Goal: Task Accomplishment & Management: Use online tool/utility

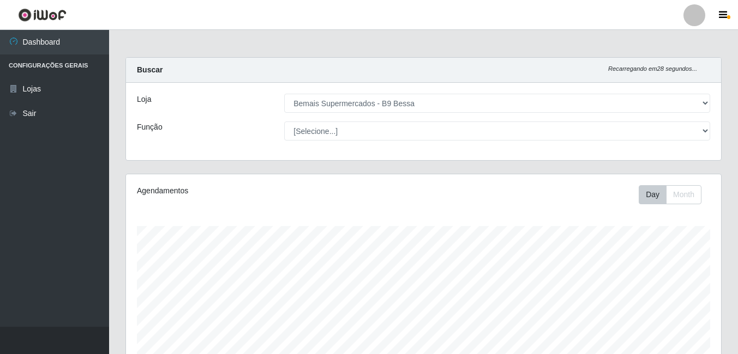
select select "410"
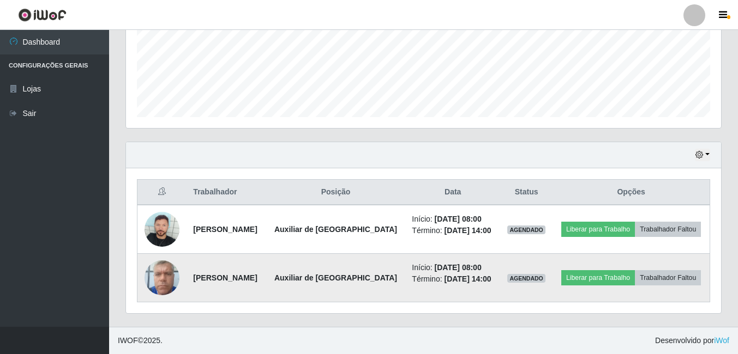
scroll to position [226, 595]
click at [154, 281] on img at bounding box center [162, 278] width 35 height 46
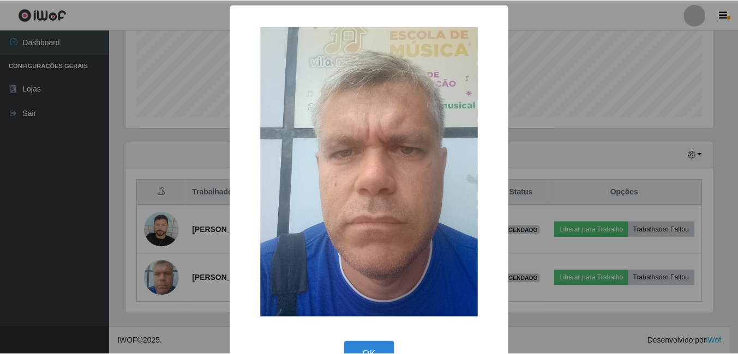
scroll to position [32, 0]
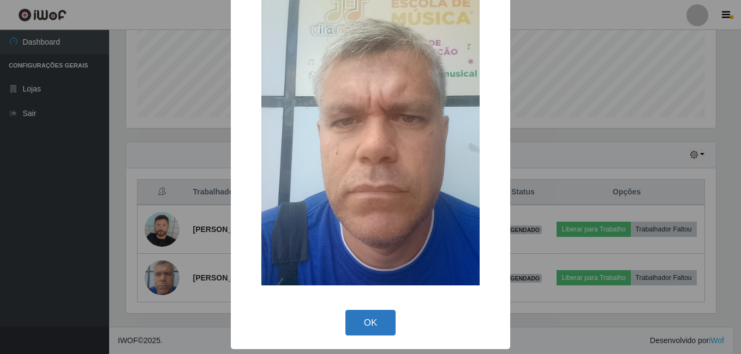
click at [381, 324] on button "OK" at bounding box center [370, 323] width 51 height 26
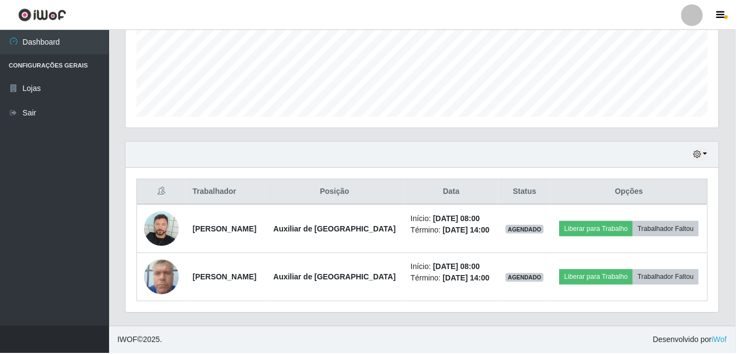
scroll to position [226, 595]
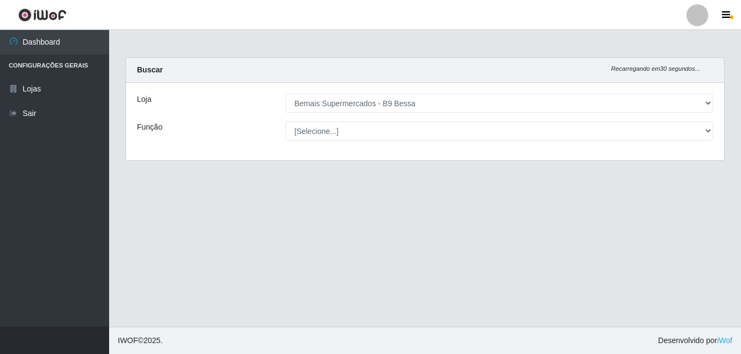
select select "410"
click at [706, 16] on div at bounding box center [697, 15] width 22 height 22
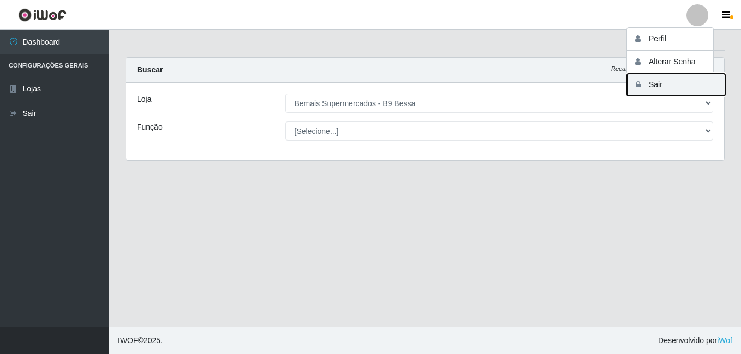
click at [672, 85] on button "Sair" at bounding box center [676, 85] width 98 height 22
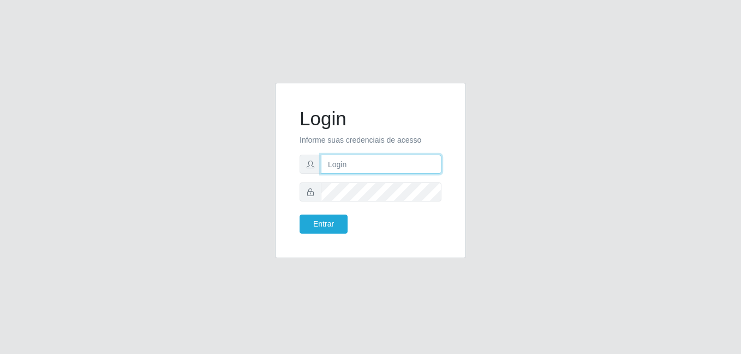
type input "Yohanna@bessa"
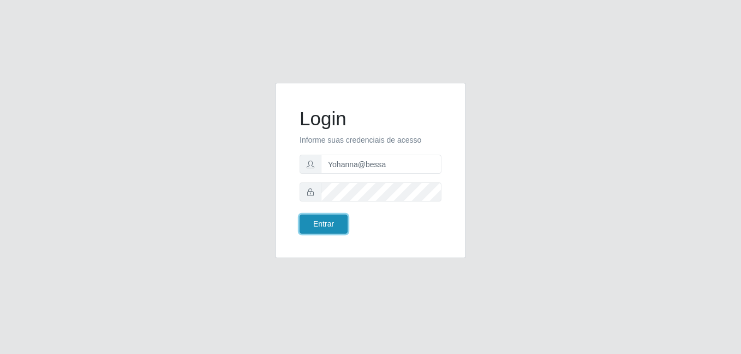
click at [328, 222] on button "Entrar" at bounding box center [323, 224] width 48 height 19
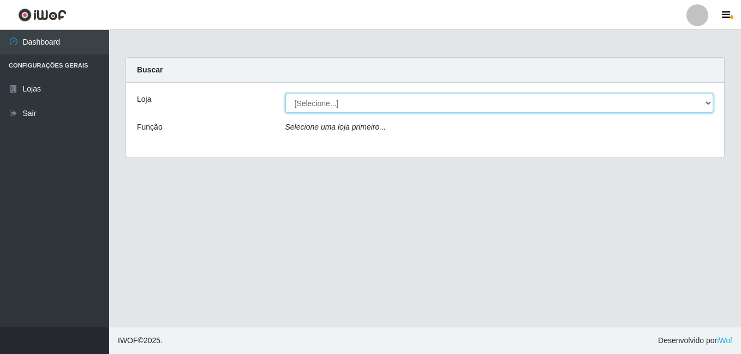
click at [618, 111] on select "[Selecione...] Bemais Supermercados - B9 Bessa" at bounding box center [499, 103] width 428 height 19
select select "410"
click at [285, 94] on select "[Selecione...] Bemais Supermercados - B9 Bessa" at bounding box center [499, 103] width 428 height 19
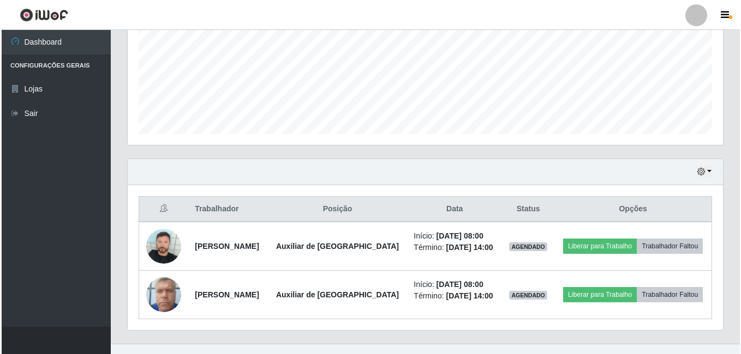
scroll to position [273, 0]
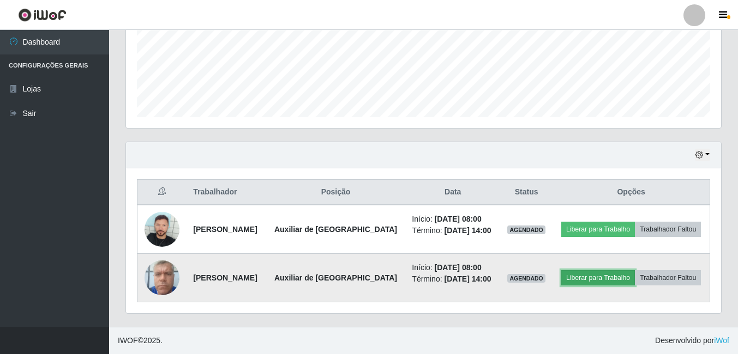
click at [593, 281] on button "Liberar para Trabalho" at bounding box center [598, 277] width 74 height 15
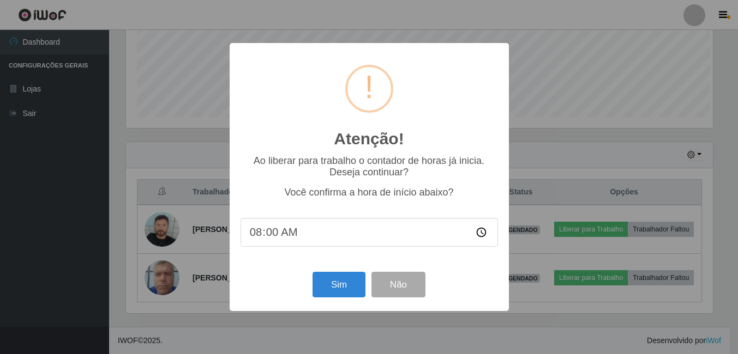
scroll to position [226, 589]
click at [346, 282] on button "Sim" at bounding box center [340, 285] width 53 height 26
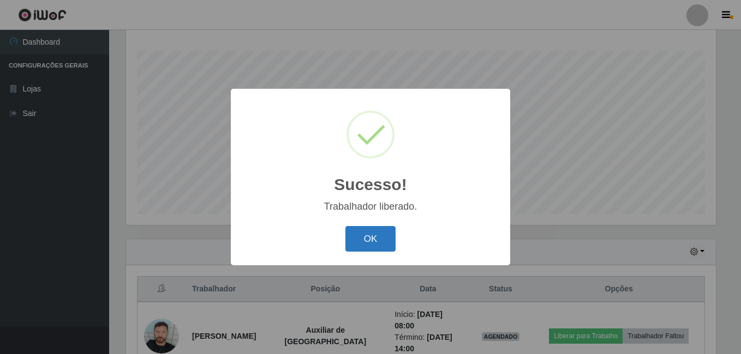
click at [389, 232] on button "OK" at bounding box center [370, 239] width 51 height 26
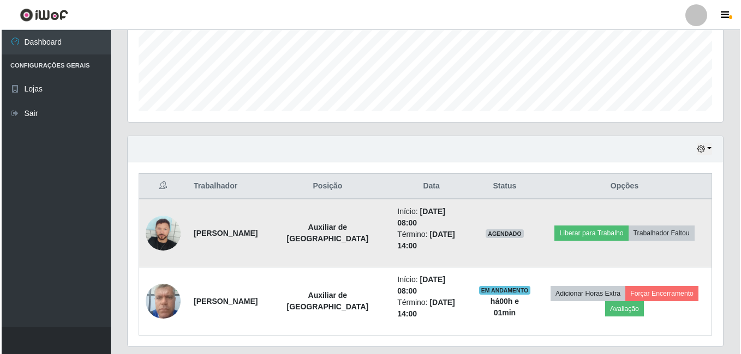
scroll to position [289, 0]
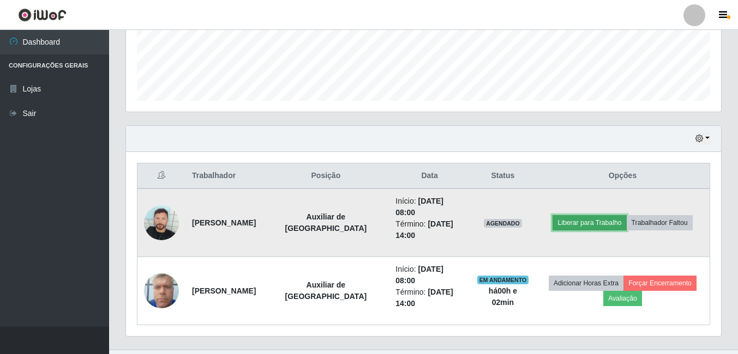
click at [575, 220] on button "Liberar para Trabalho" at bounding box center [589, 222] width 74 height 15
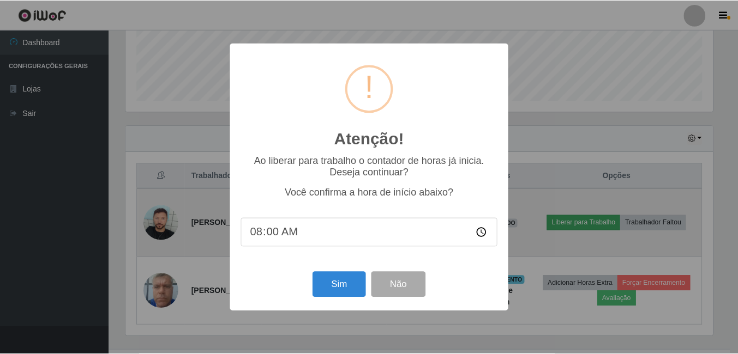
scroll to position [226, 589]
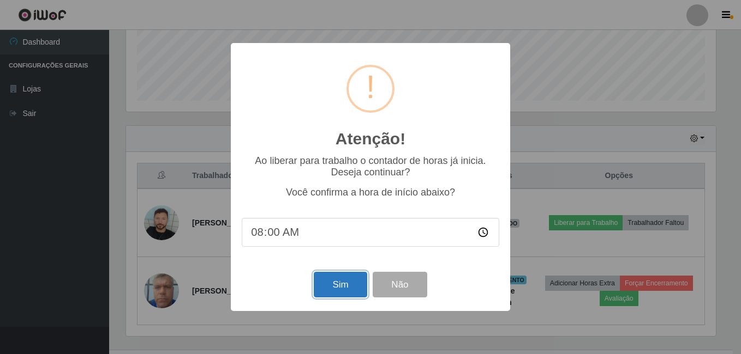
click at [348, 286] on button "Sim" at bounding box center [340, 285] width 53 height 26
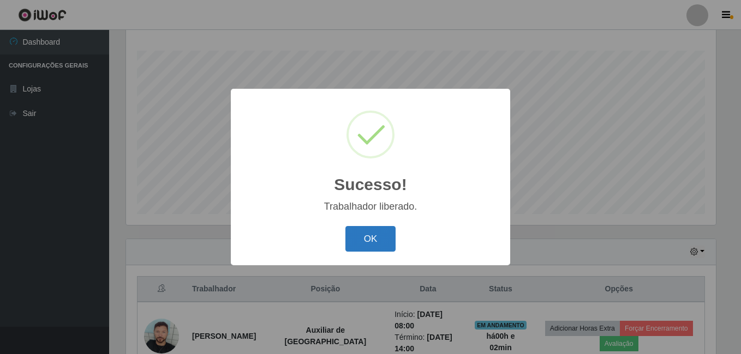
click at [378, 246] on button "OK" at bounding box center [370, 239] width 51 height 26
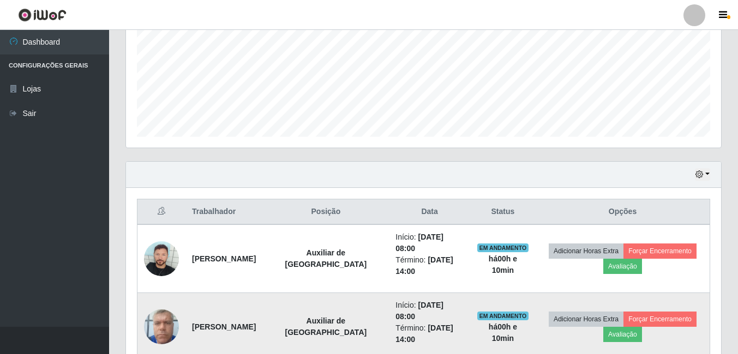
scroll to position [234, 0]
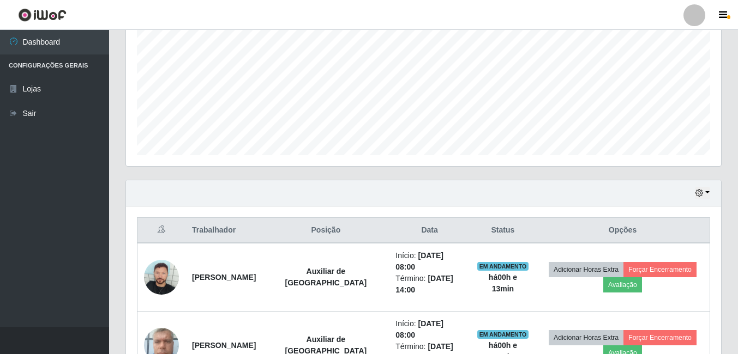
click at [697, 201] on div "Hoje 1 dia 3 dias 1 Semana Não encerrados" at bounding box center [423, 194] width 595 height 26
click at [700, 194] on icon "button" at bounding box center [699, 193] width 8 height 8
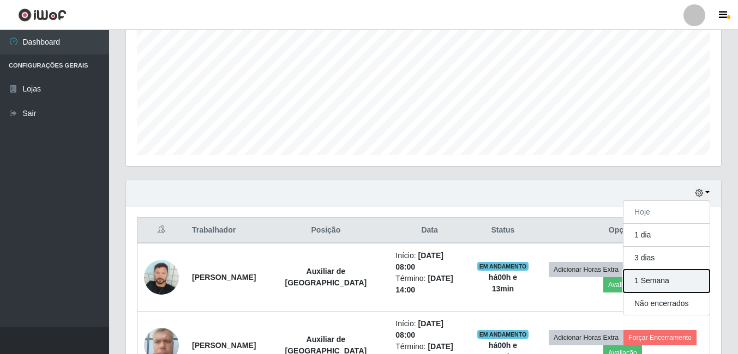
click at [653, 285] on button "1 Semana" at bounding box center [666, 281] width 86 height 23
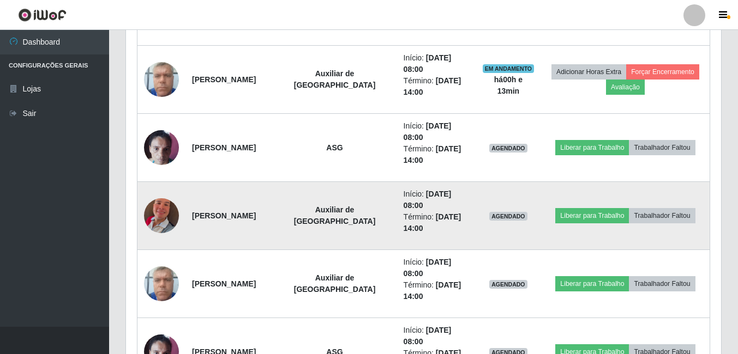
scroll to position [507, 0]
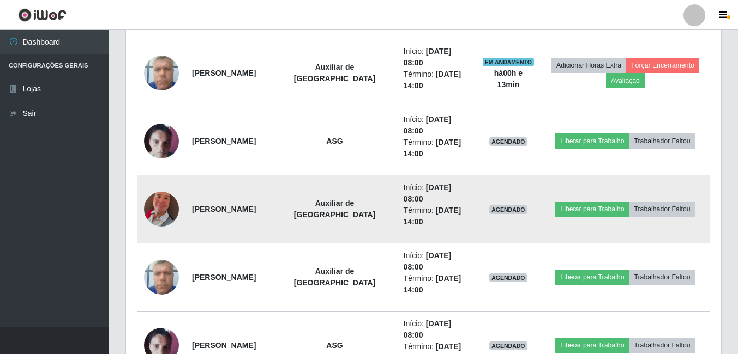
click at [166, 202] on img at bounding box center [161, 209] width 35 height 62
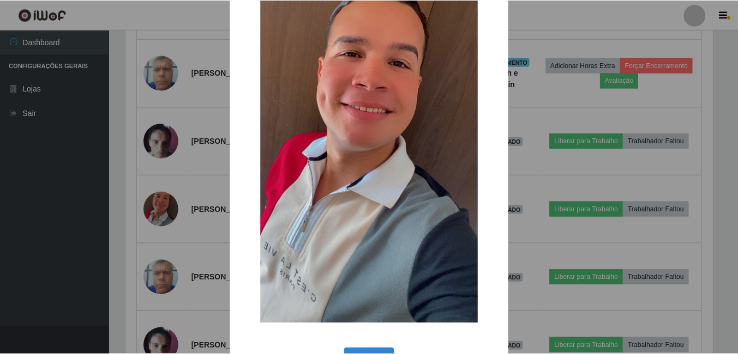
scroll to position [109, 0]
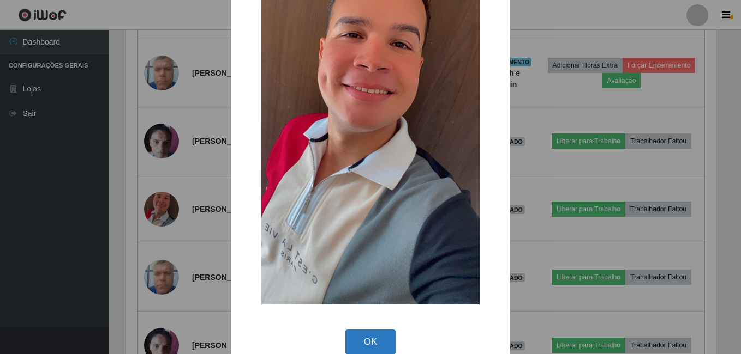
click at [371, 335] on button "OK" at bounding box center [370, 343] width 51 height 26
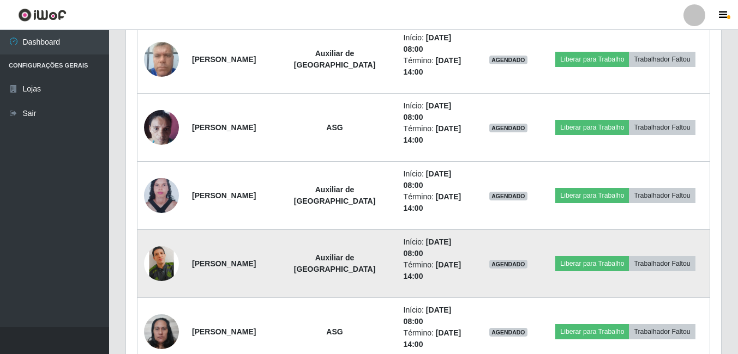
scroll to position [289, 0]
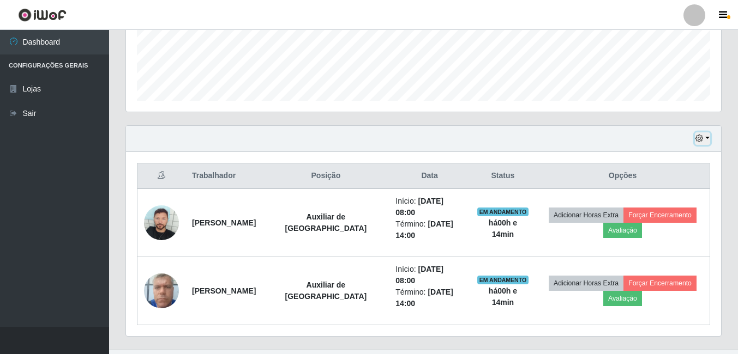
click at [705, 138] on button "button" at bounding box center [702, 139] width 15 height 13
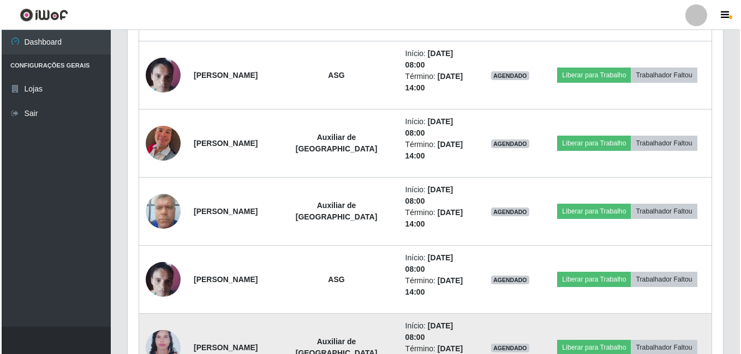
scroll to position [725, 0]
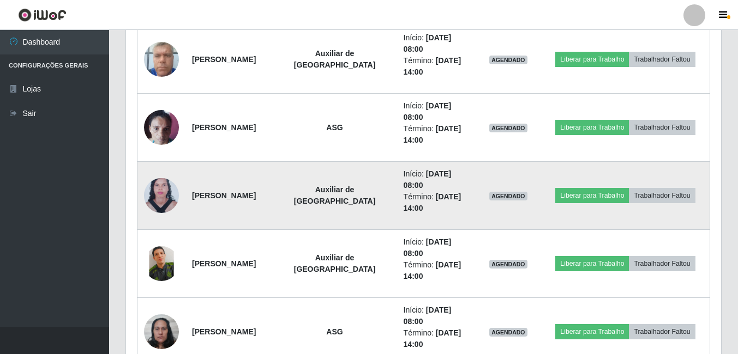
click at [154, 194] on img at bounding box center [161, 195] width 35 height 47
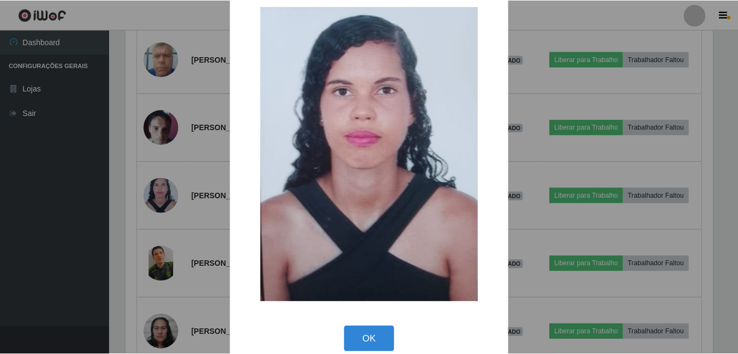
scroll to position [37, 0]
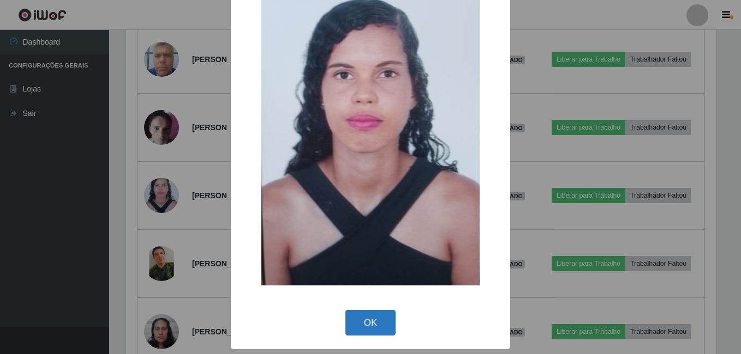
click at [367, 323] on button "OK" at bounding box center [370, 323] width 51 height 26
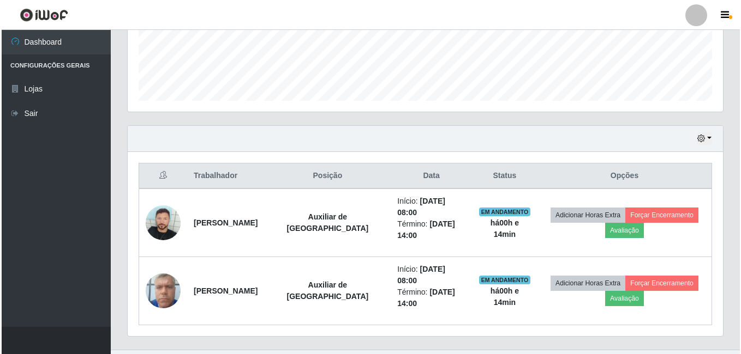
scroll to position [1107, 0]
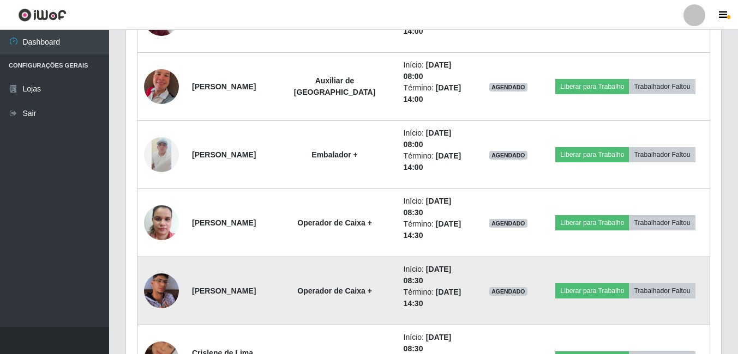
click at [151, 292] on img at bounding box center [161, 291] width 35 height 62
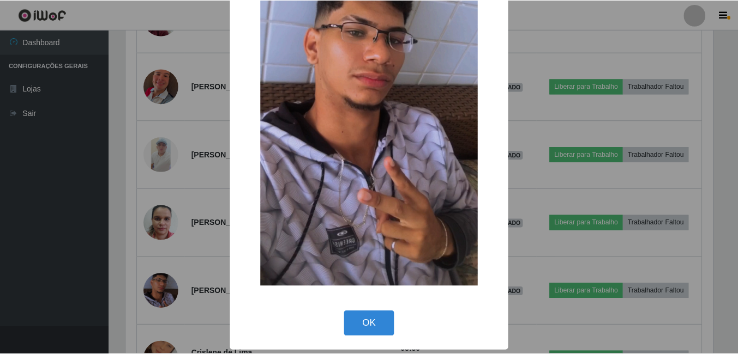
scroll to position [129, 0]
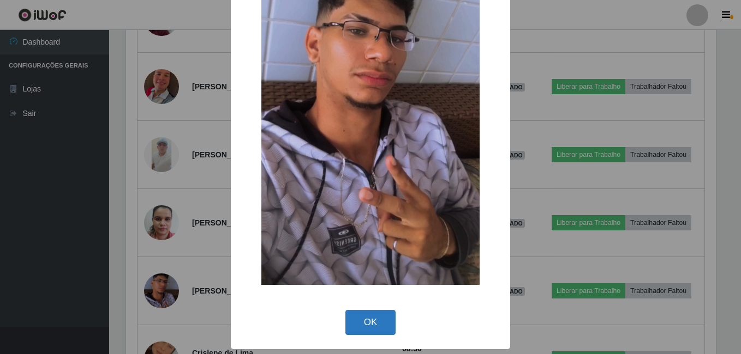
click at [381, 314] on button "OK" at bounding box center [370, 323] width 51 height 26
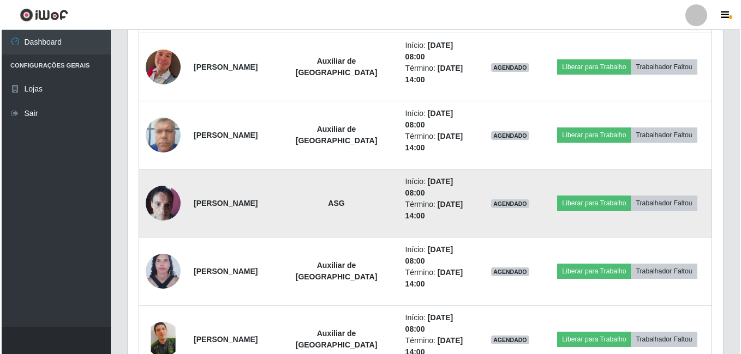
scroll to position [630, 0]
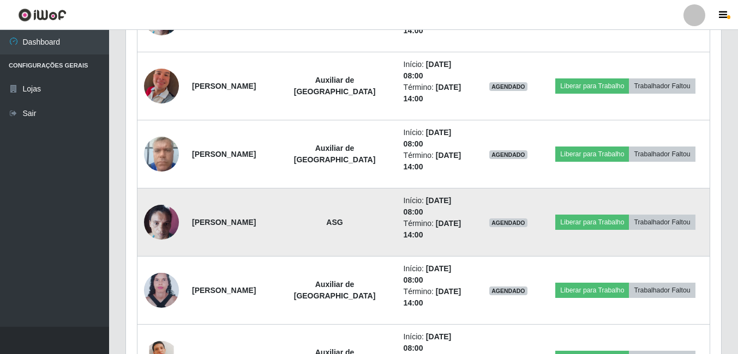
click at [161, 223] on img at bounding box center [161, 222] width 35 height 46
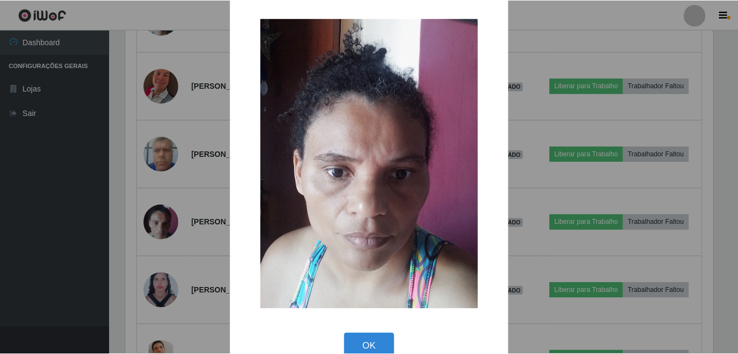
scroll to position [32, 0]
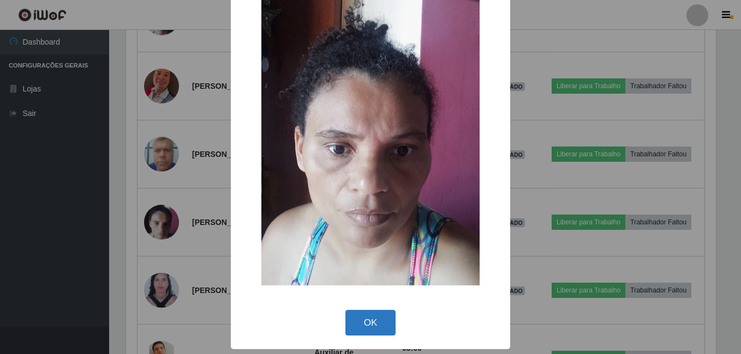
click at [362, 326] on button "OK" at bounding box center [370, 323] width 51 height 26
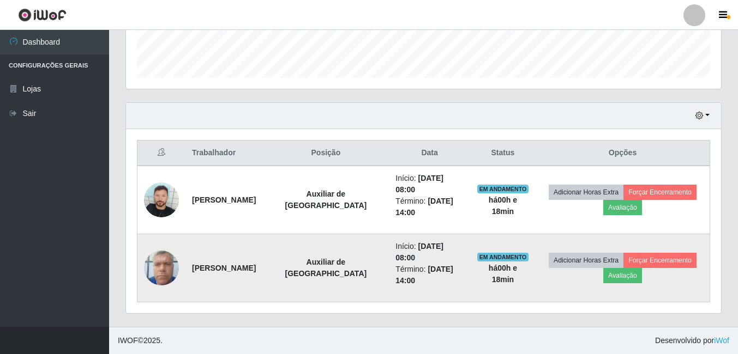
scroll to position [289, 0]
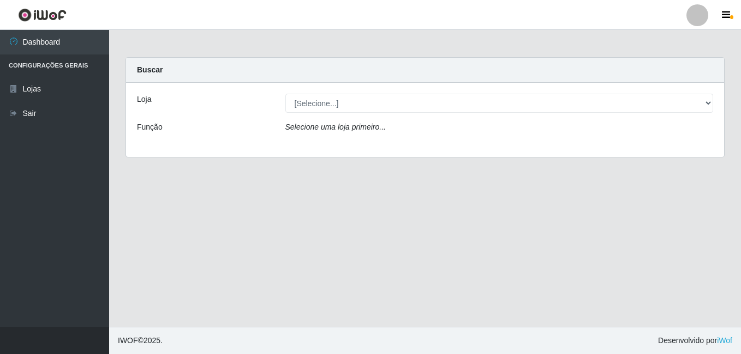
click at [714, 101] on div "[Selecione...] Bemais Supermercados - B9 Bessa" at bounding box center [499, 103] width 444 height 19
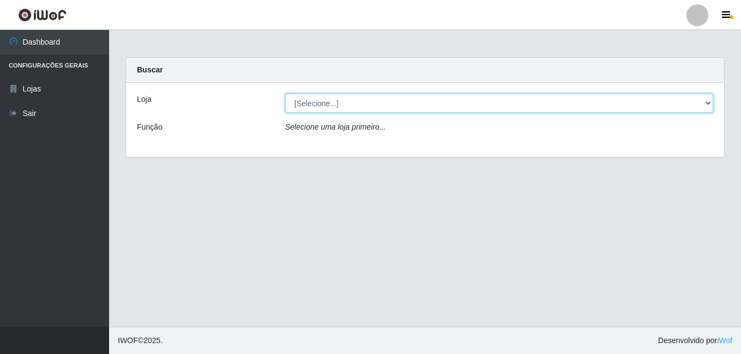
click at [708, 103] on select "[Selecione...] Bemais Supermercados - B9 Bessa" at bounding box center [499, 103] width 428 height 19
select select "410"
click at [285, 94] on select "[Selecione...] Bemais Supermercados - B9 Bessa" at bounding box center [499, 103] width 428 height 19
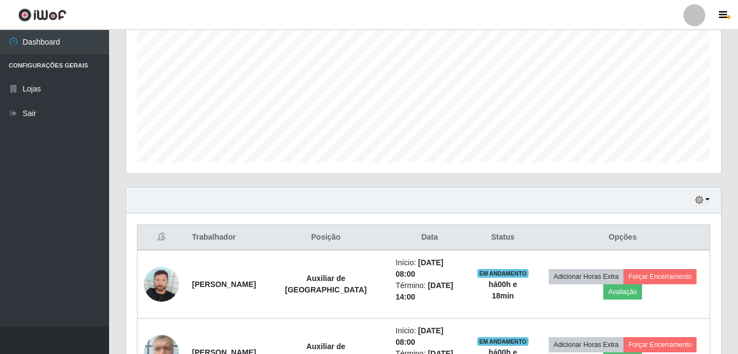
scroll to position [289, 0]
